Goal: Information Seeking & Learning: Learn about a topic

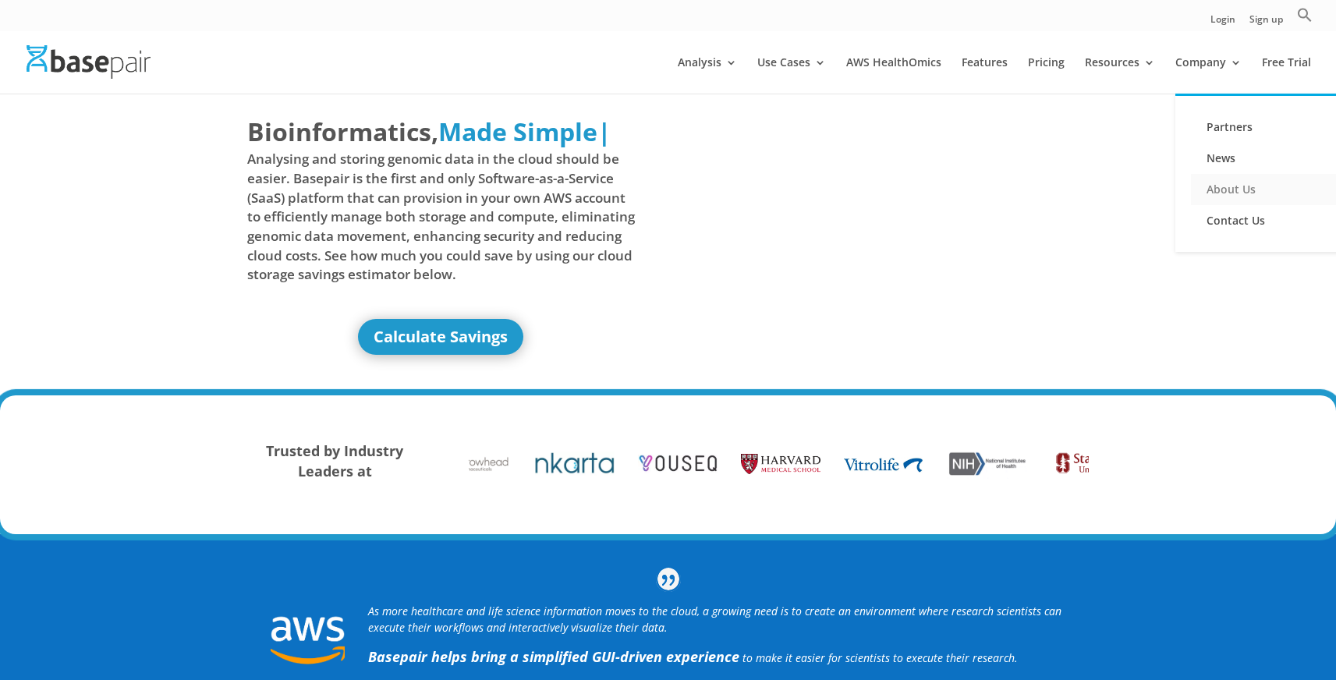
click at [1239, 183] on link "About Us" at bounding box center [1269, 189] width 156 height 31
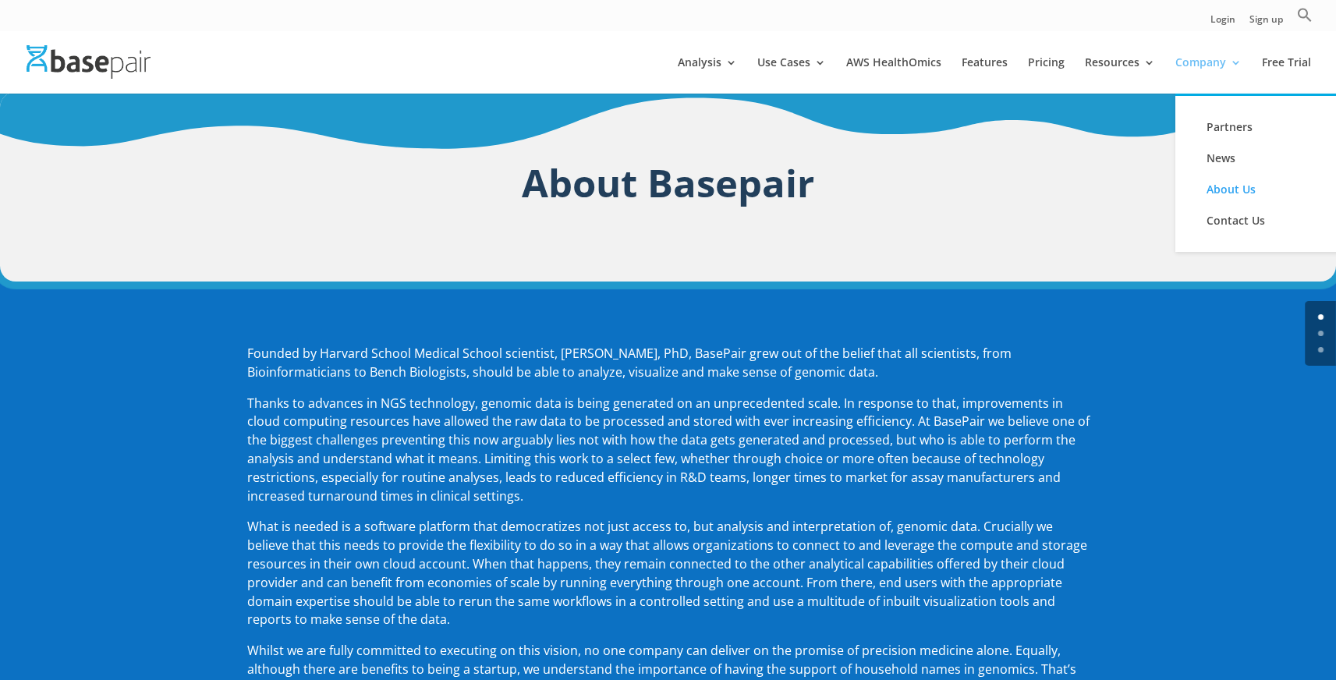
click at [1219, 58] on link "Company" at bounding box center [1208, 75] width 66 height 37
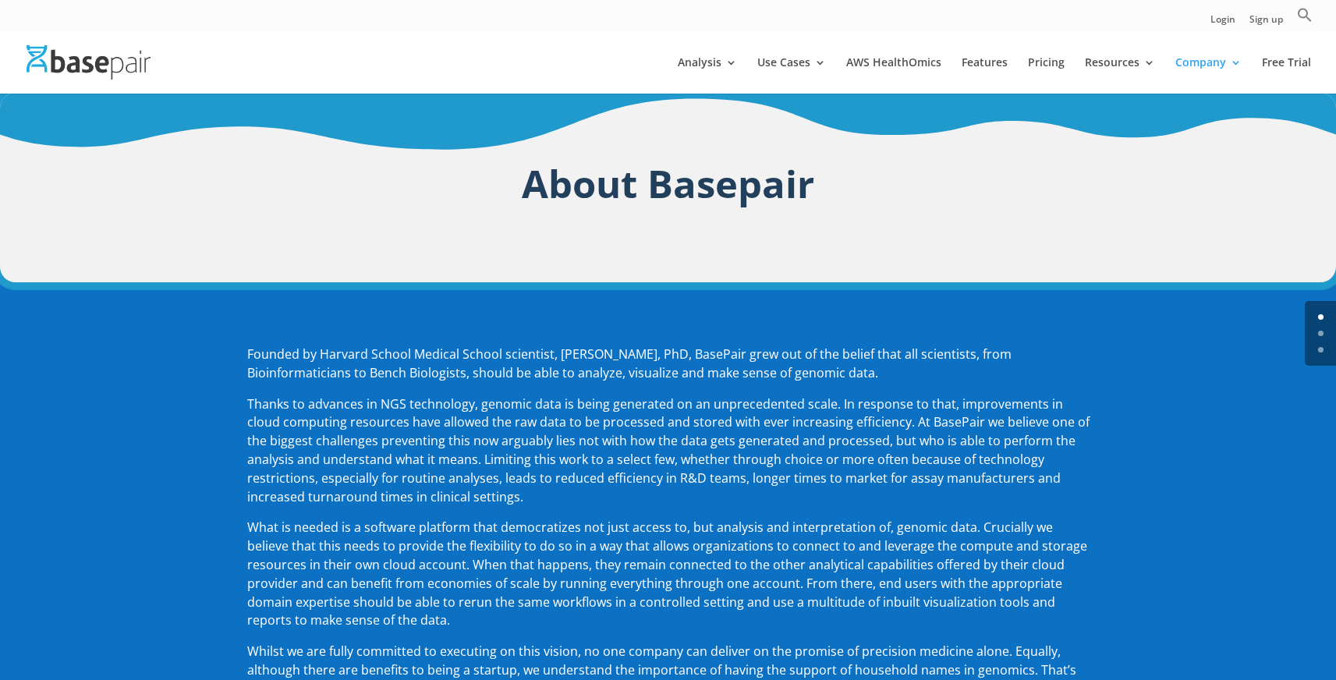
click at [1229, 281] on div "About Basepair" at bounding box center [668, 187] width 1336 height 189
click at [1197, 331] on div "Founded by Harvard School Medical School scientist, [PERSON_NAME], PhD, BasePai…" at bounding box center [668, 555] width 1336 height 547
